Goal: Information Seeking & Learning: Learn about a topic

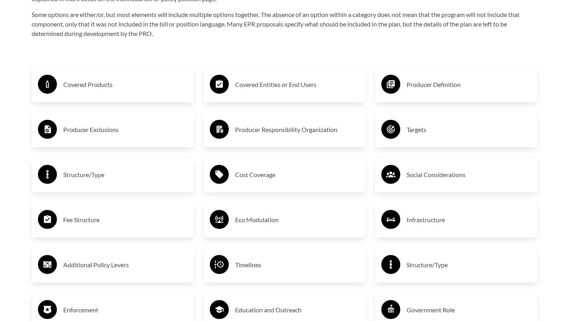
scroll to position [1327, 0]
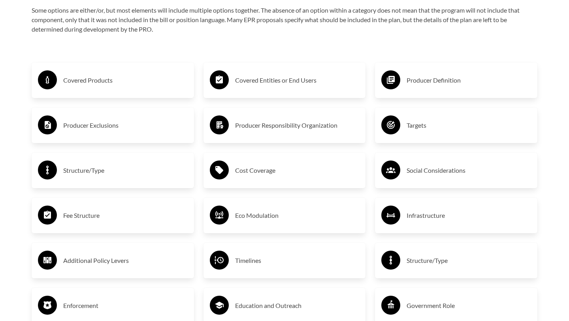
click at [96, 83] on h3 "Covered Products" at bounding box center [125, 80] width 124 height 13
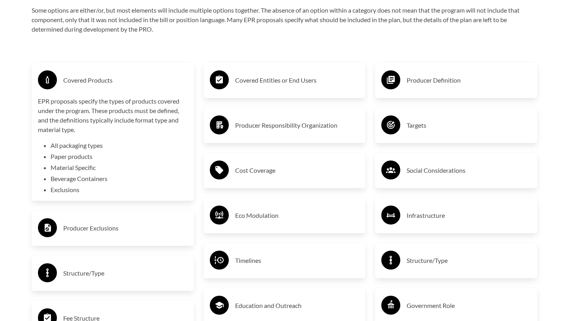
click at [23, 165] on div "Purpose of the Guide EPR for packaging and paper products is gaining attention …" at bounding box center [284, 116] width 531 height 1155
click at [76, 173] on ul "All packaging types Paper products Material Specific Beverage Containers Exclus…" at bounding box center [119, 168] width 137 height 54
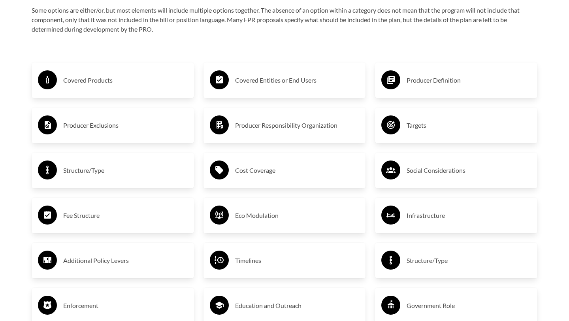
click at [76, 89] on div "Covered Products" at bounding box center [113, 80] width 150 height 23
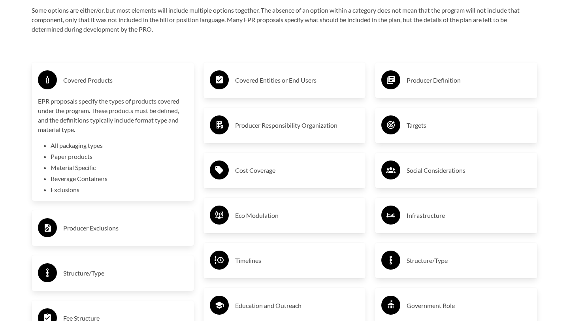
click at [64, 189] on li "Exclusions" at bounding box center [119, 189] width 137 height 9
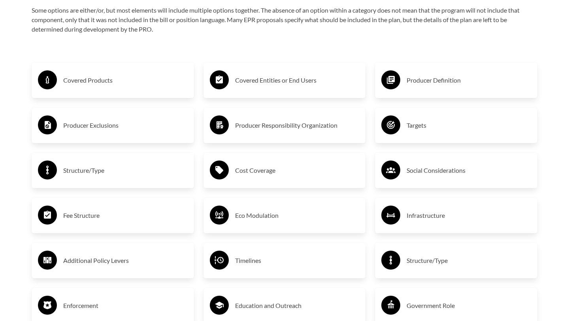
click at [74, 83] on h3 "Covered Products" at bounding box center [125, 80] width 124 height 13
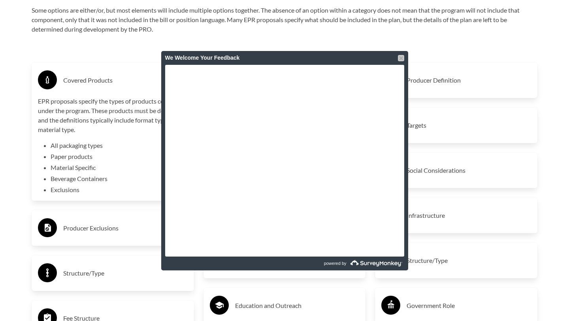
click at [401, 58] on div at bounding box center [401, 58] width 6 height 6
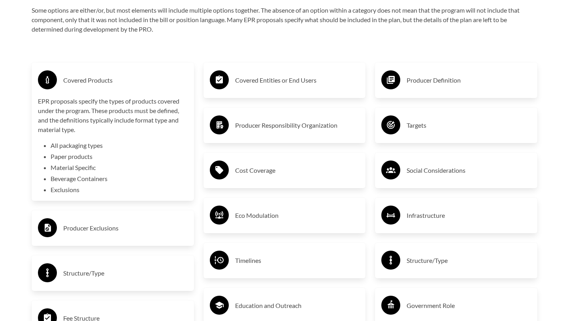
click at [86, 78] on h3 "Covered Products" at bounding box center [125, 80] width 124 height 13
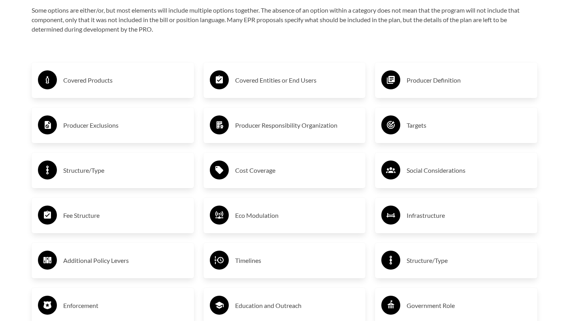
click at [96, 130] on h3 "Producer Exclusions" at bounding box center [125, 125] width 124 height 13
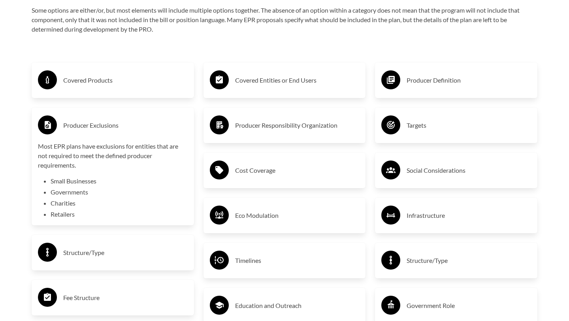
click at [96, 130] on h3 "Producer Exclusions" at bounding box center [125, 125] width 124 height 13
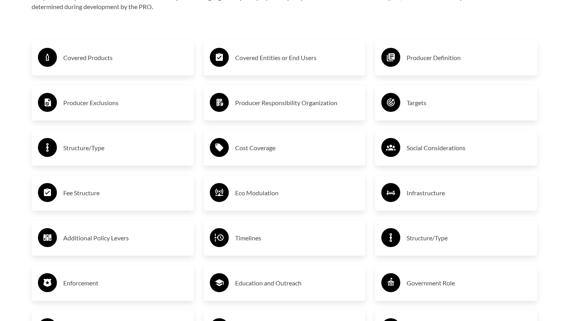
scroll to position [1360, 0]
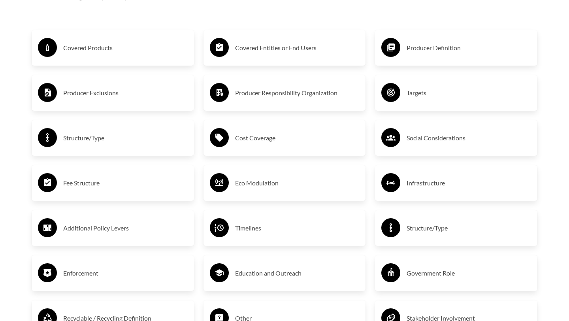
click at [70, 171] on div "Fee Structure" at bounding box center [113, 182] width 150 height 23
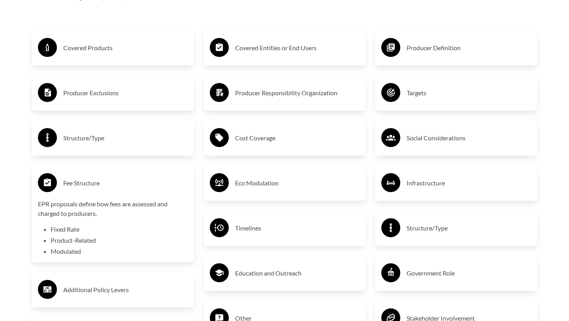
click at [70, 171] on div "Fee Structure" at bounding box center [113, 182] width 150 height 23
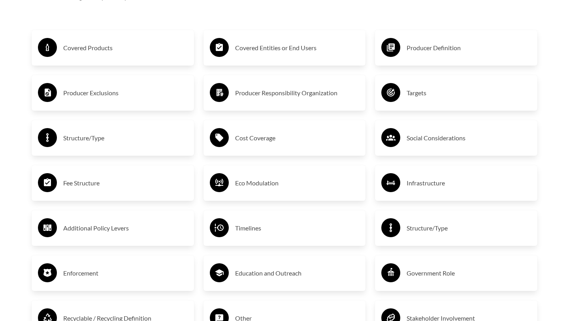
click at [79, 131] on h3 "Structure/Type" at bounding box center [125, 137] width 124 height 13
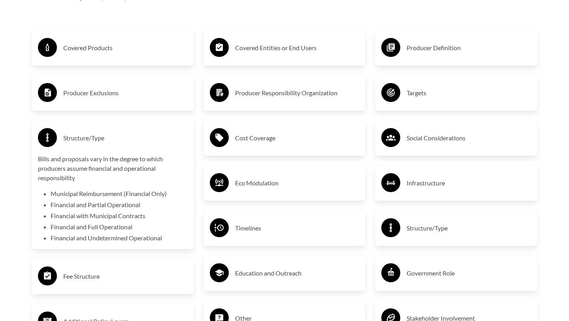
click at [79, 131] on h3 "Structure/Type" at bounding box center [125, 137] width 124 height 13
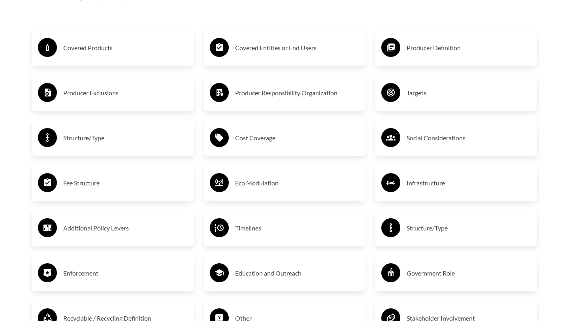
click at [244, 95] on h3 "Producer Responsibility Organization" at bounding box center [297, 92] width 124 height 13
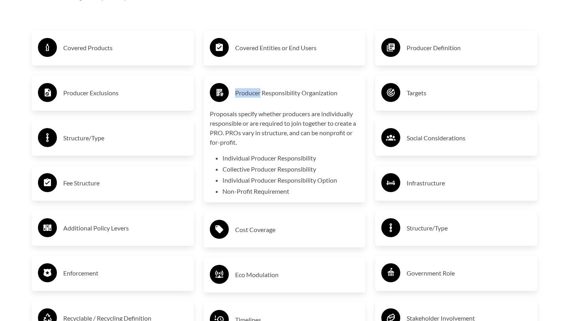
click at [257, 92] on h3 "Producer Responsibility Organization" at bounding box center [297, 92] width 124 height 13
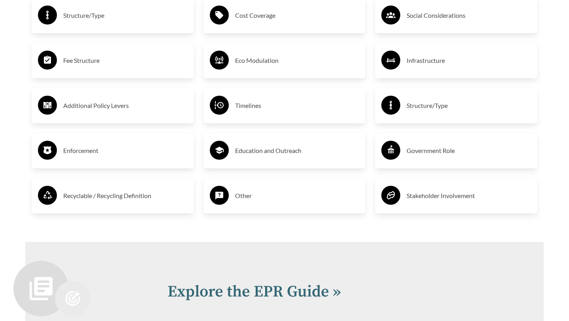
scroll to position [1488, 0]
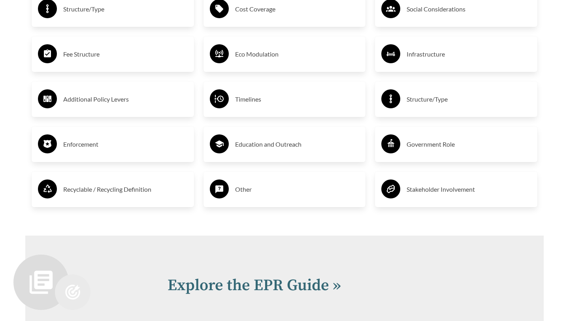
click at [107, 186] on h3 "Recyclable / Recycling Definition" at bounding box center [125, 189] width 124 height 13
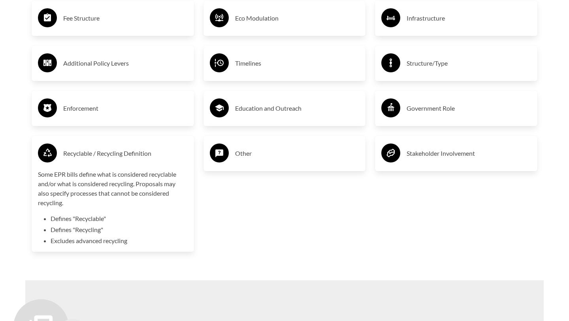
scroll to position [1536, 0]
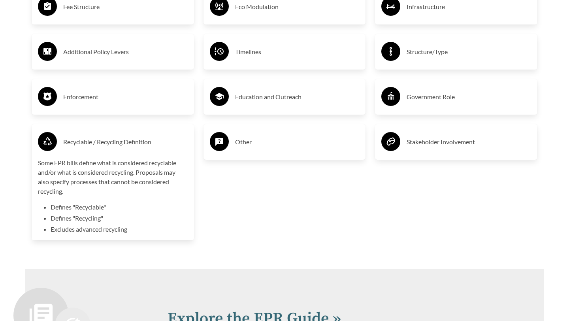
click at [105, 141] on h3 "Recyclable / Recycling Definition" at bounding box center [125, 141] width 124 height 13
